Goal: Transaction & Acquisition: Purchase product/service

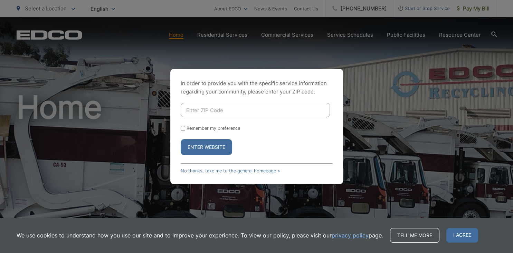
click at [284, 110] on input "Enter ZIP Code" at bounding box center [255, 110] width 149 height 15
type input "92123"
click at [218, 148] on button "Enter Website" at bounding box center [206, 147] width 51 height 16
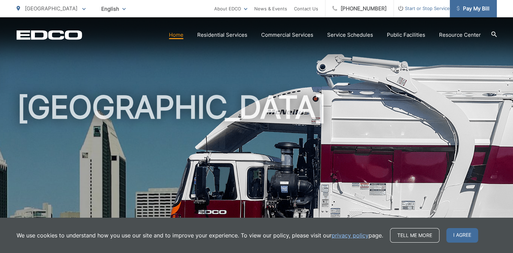
click at [484, 8] on span "Pay My Bill" at bounding box center [473, 8] width 33 height 8
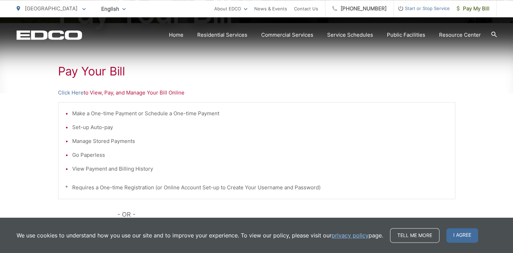
scroll to position [129, 0]
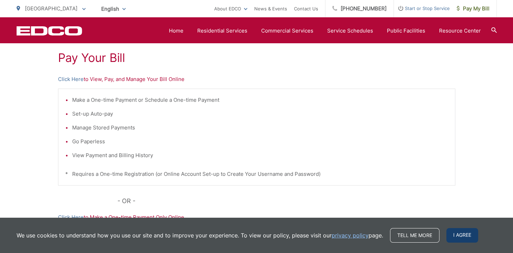
click at [465, 233] on span "I agree" at bounding box center [462, 235] width 32 height 15
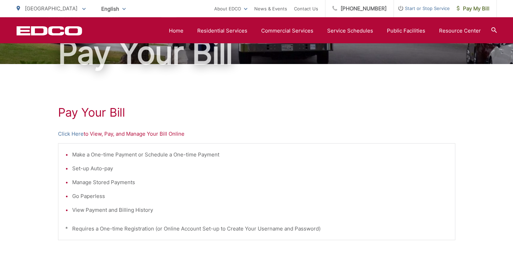
scroll to position [56, 0]
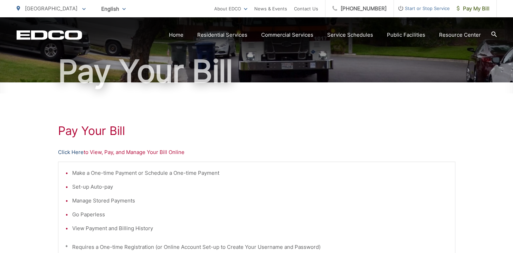
click at [76, 151] on link "Click Here" at bounding box center [71, 152] width 26 height 8
